Goal: Find contact information: Find contact information

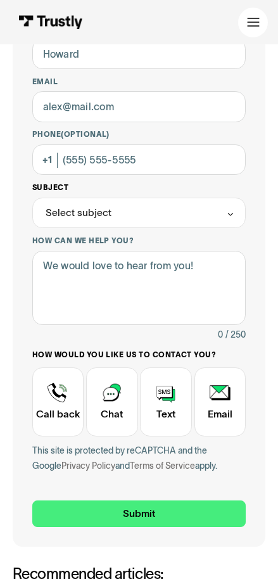
scroll to position [160, 0]
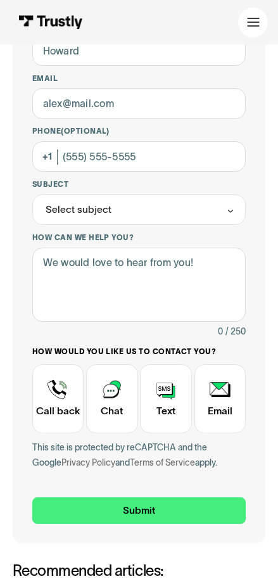
scroll to position [160, 0]
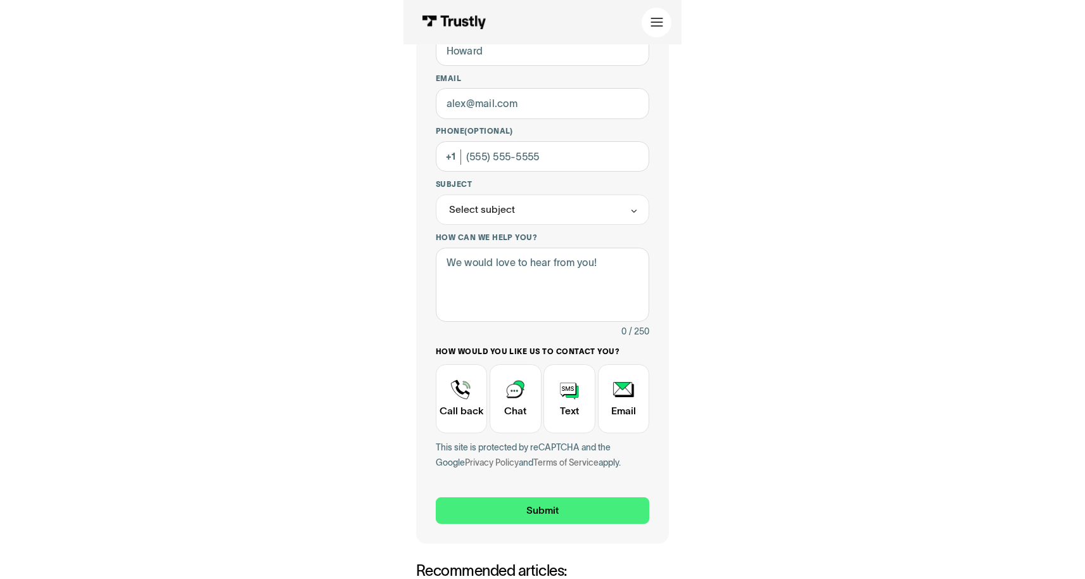
scroll to position [160, 0]
